Goal: Transaction & Acquisition: Purchase product/service

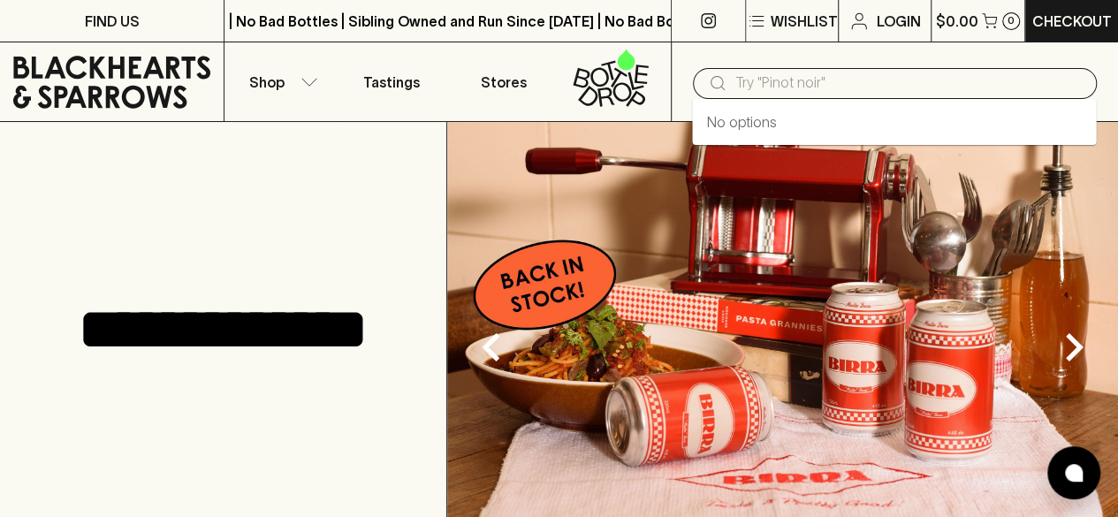
click at [760, 80] on input "text" at bounding box center [908, 83] width 347 height 28
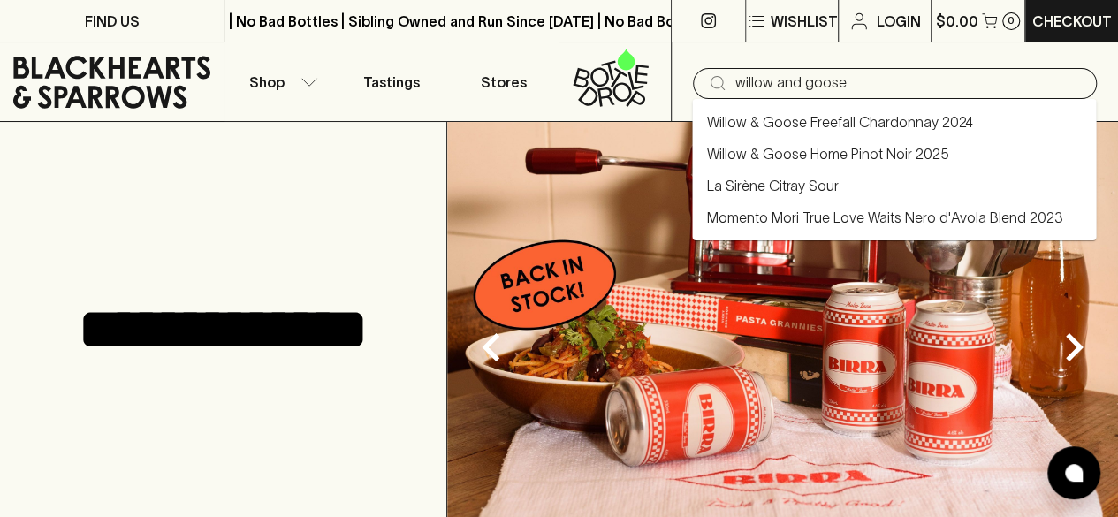
click at [847, 122] on link "Willow & Goose Freefall Chardonnay 2024" at bounding box center [839, 121] width 266 height 21
type input "Willow & Goose Freefall Chardonnay 2024"
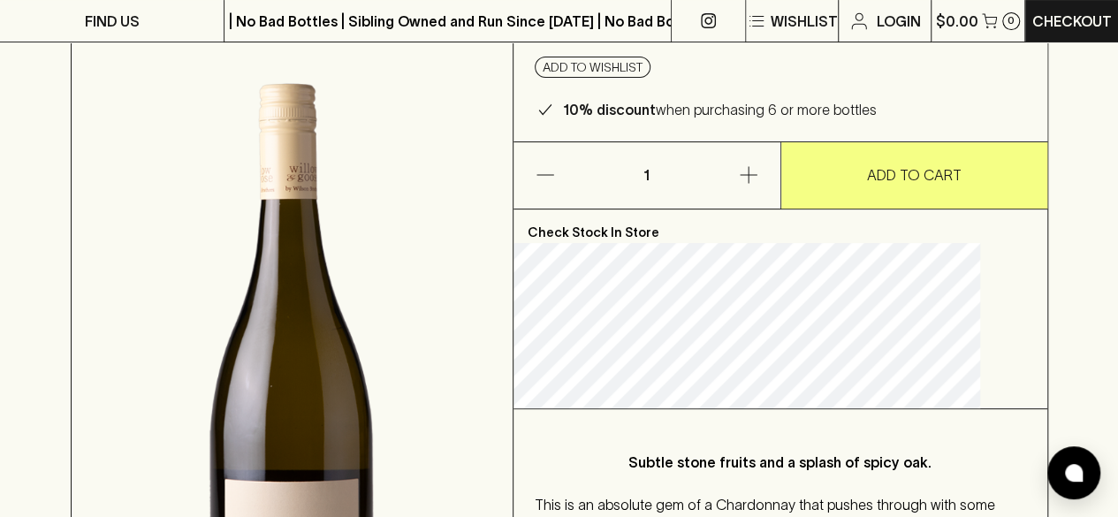
scroll to position [175, 0]
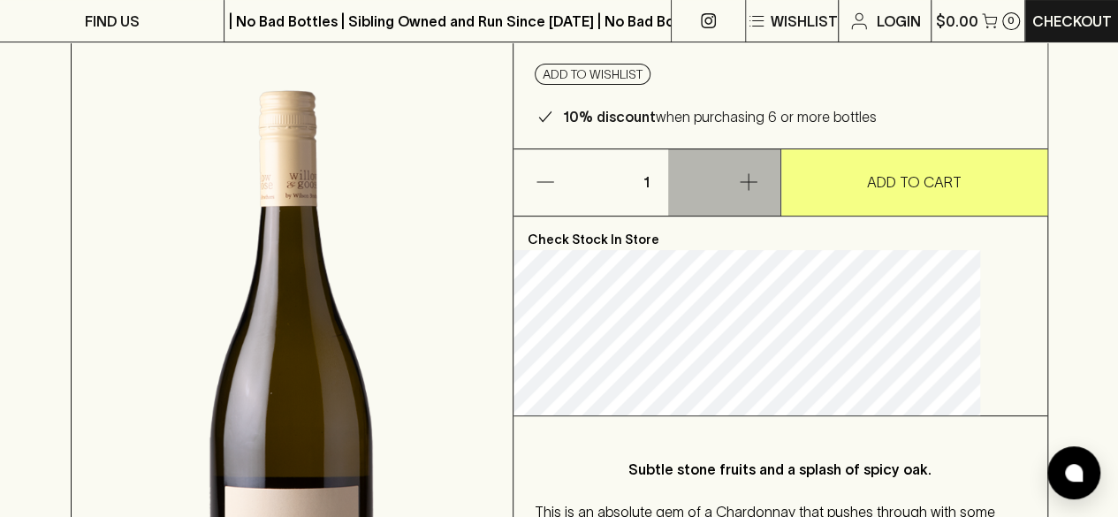
click at [747, 193] on icon "button" at bounding box center [748, 181] width 21 height 21
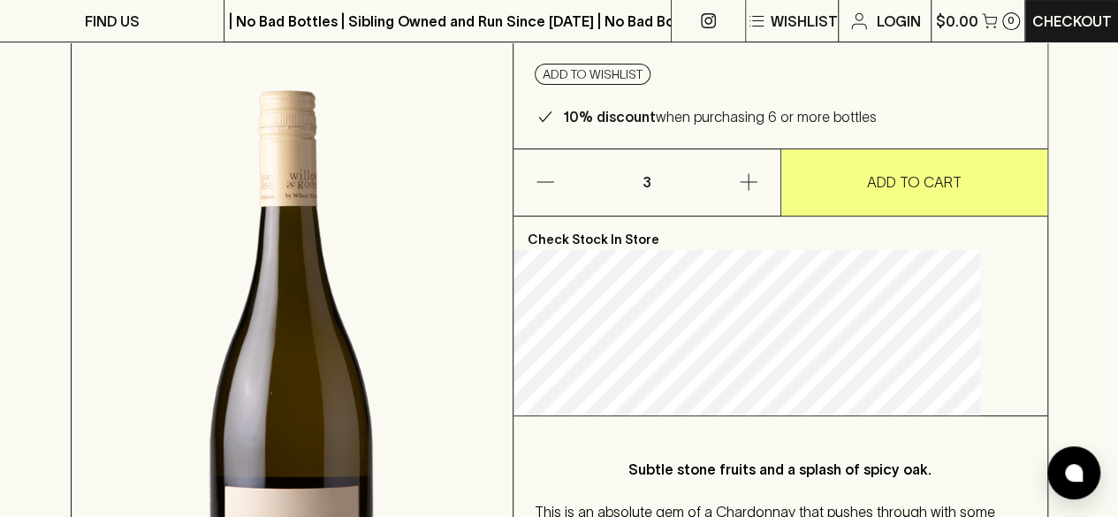
click at [747, 193] on icon "button" at bounding box center [748, 181] width 21 height 21
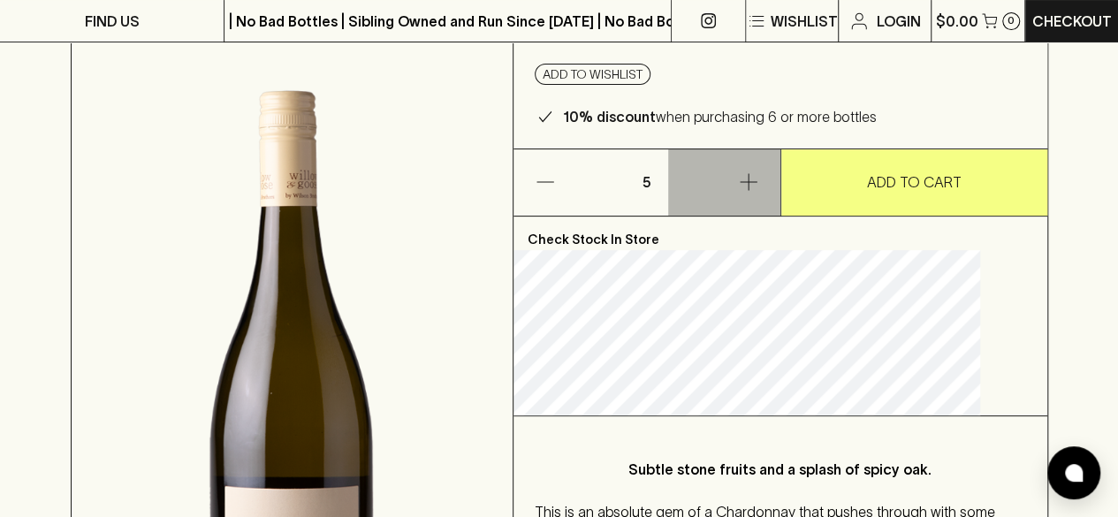
click at [747, 193] on icon "button" at bounding box center [748, 181] width 21 height 21
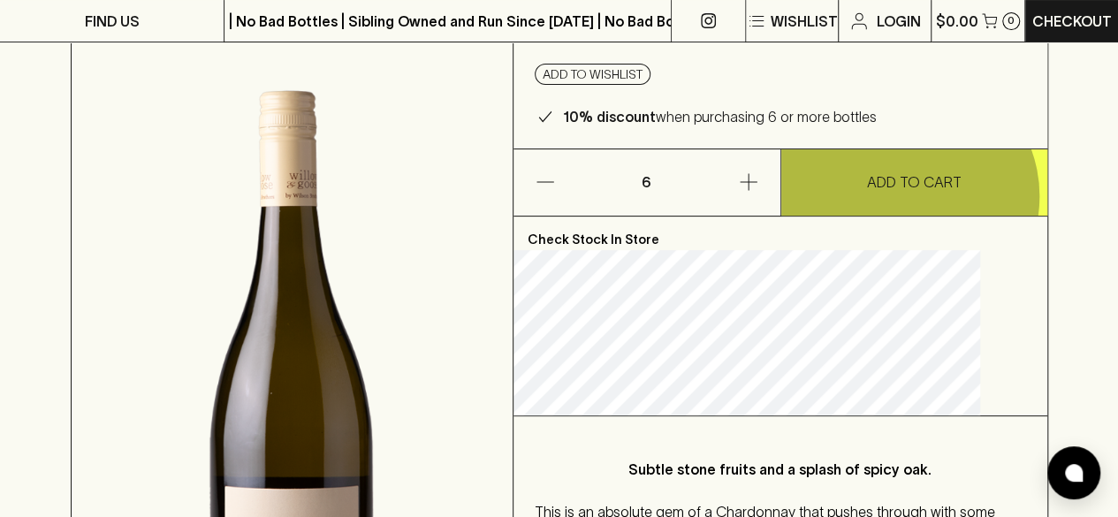
click at [905, 216] on button "ADD TO CART" at bounding box center [914, 182] width 266 height 66
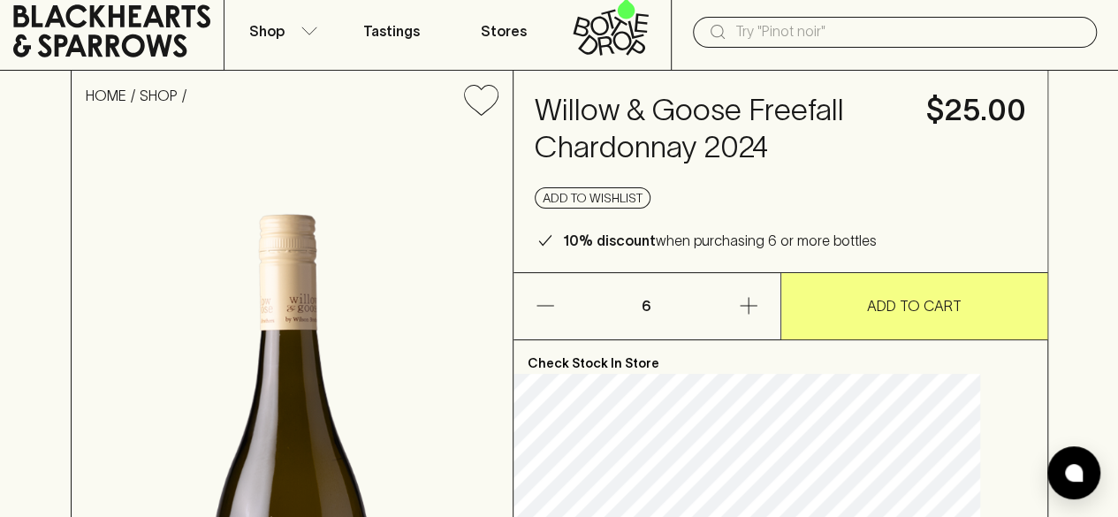
scroll to position [44, 0]
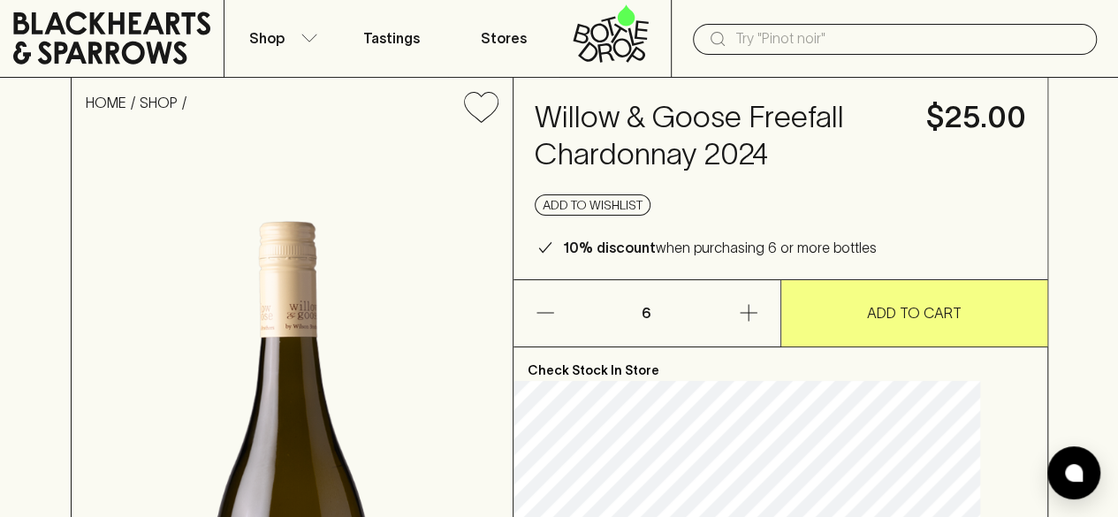
drag, startPoint x: 567, startPoint y: 110, endPoint x: 574, endPoint y: 125, distance: 15.8
click at [574, 125] on h4 "Willow & Goose Freefall Chardonnay 2024" at bounding box center [720, 136] width 370 height 74
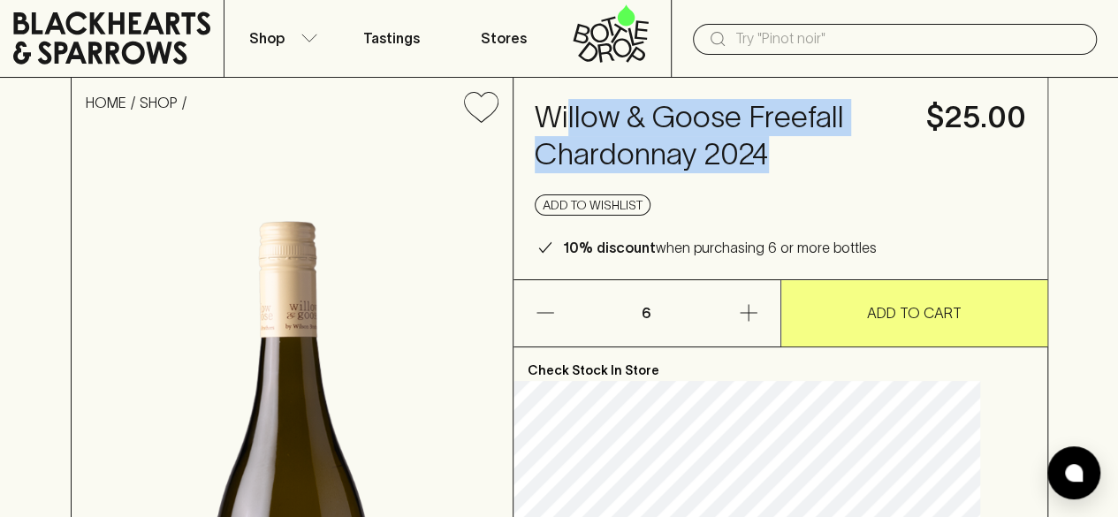
drag, startPoint x: 679, startPoint y: 199, endPoint x: 597, endPoint y: 113, distance: 118.1
click at [597, 113] on h4 "Willow & Goose Freefall Chardonnay 2024" at bounding box center [720, 136] width 370 height 74
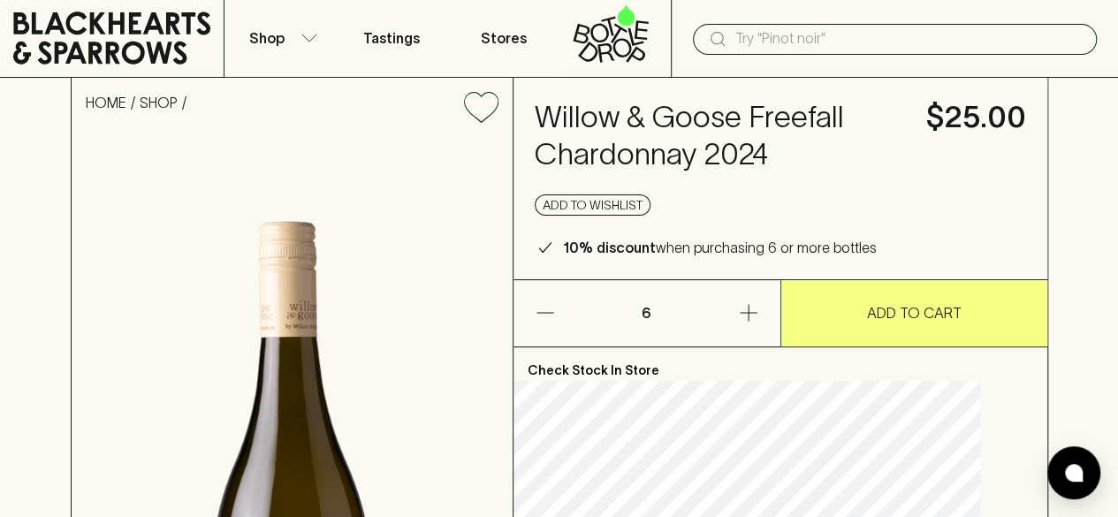
click at [566, 112] on div "Willow & Goose Freefall Chardonnay 2024 $25.00 Add to wishlist 10% discount whe…" at bounding box center [780, 178] width 534 height 201
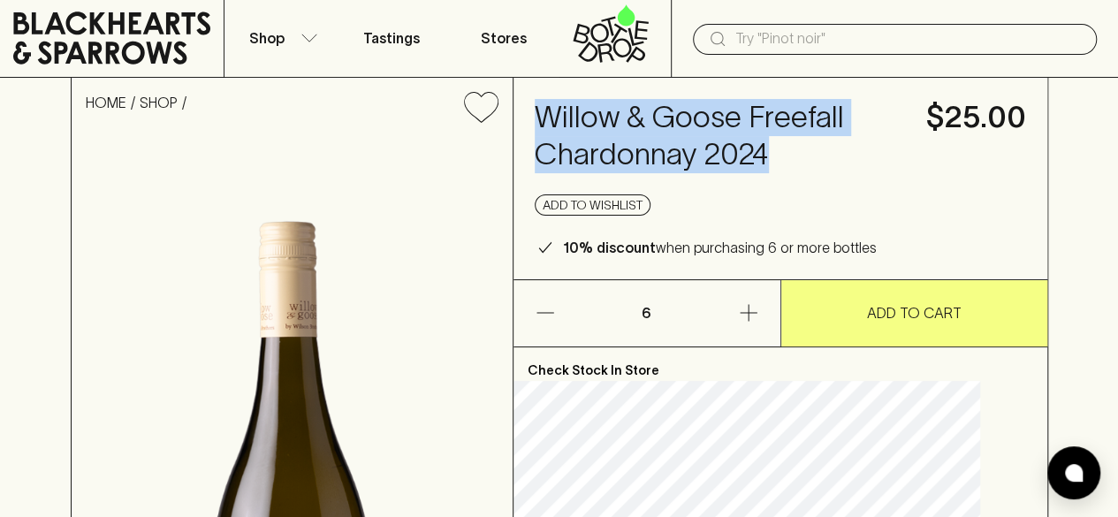
drag, startPoint x: 566, startPoint y: 112, endPoint x: 636, endPoint y: 188, distance: 103.2
click at [636, 188] on div "Willow & Goose Freefall Chardonnay 2024 $25.00 Add to wishlist 10% discount whe…" at bounding box center [780, 178] width 534 height 201
copy h4 "Willow & Goose Freefall Chardonnay 2024"
